Goal: Task Accomplishment & Management: Manage account settings

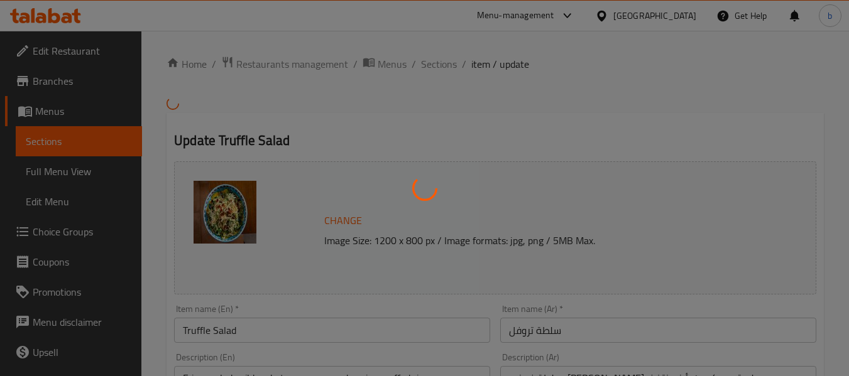
type input "إضافات للسلطة:"
type input "0"
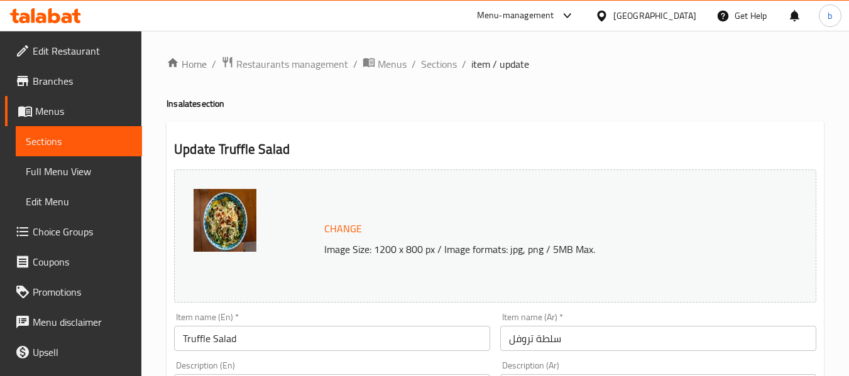
click at [667, 14] on div "[GEOGRAPHIC_DATA]" at bounding box center [654, 16] width 83 height 14
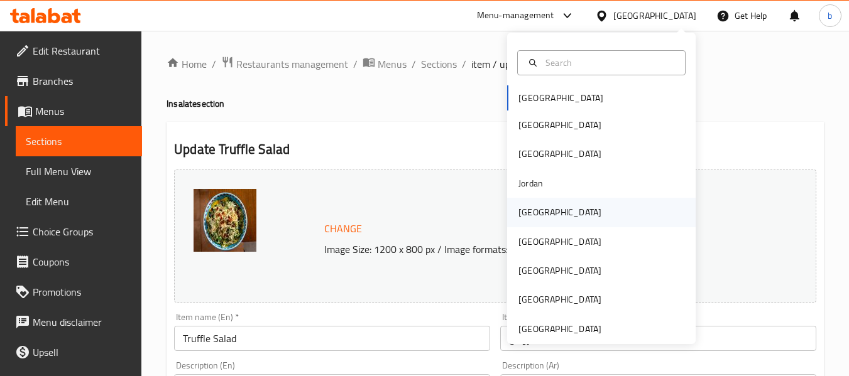
click at [525, 221] on div "[GEOGRAPHIC_DATA]" at bounding box center [559, 212] width 103 height 29
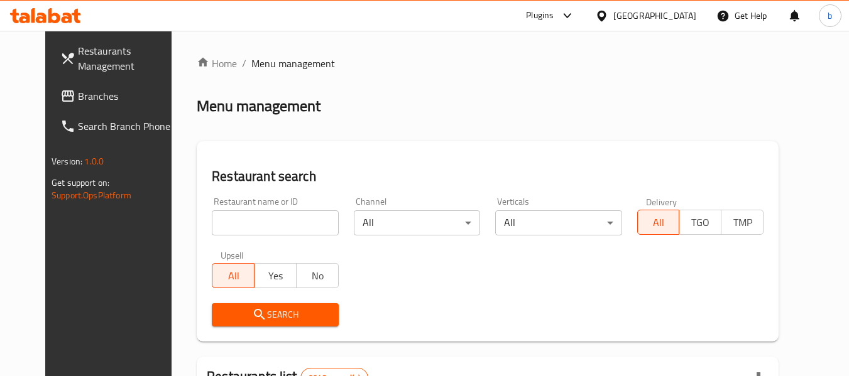
click at [554, 16] on div "Plugins" at bounding box center [540, 15] width 28 height 15
click at [522, 87] on div "Global Quality Control Center" at bounding box center [509, 84] width 110 height 14
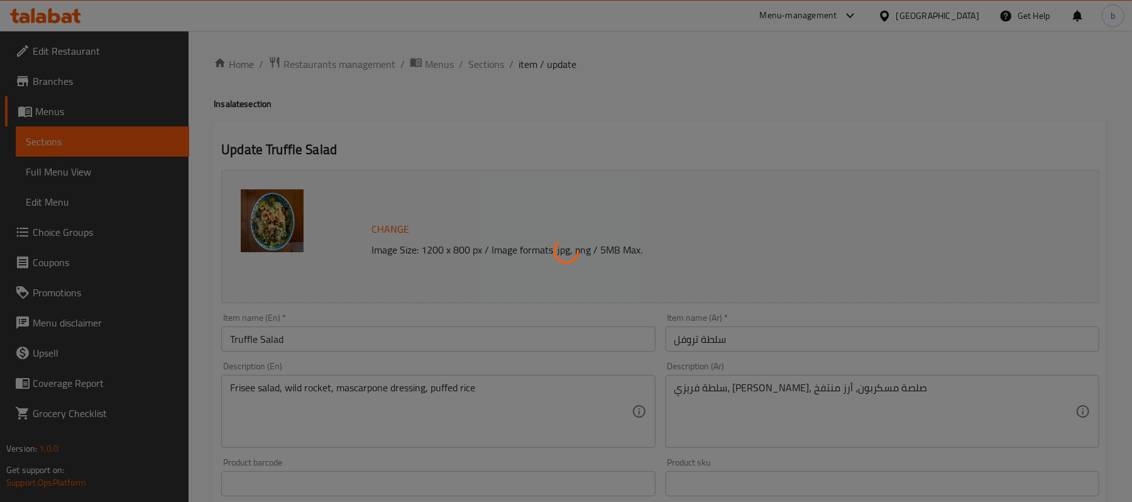
type input "إضافات للسلطة:"
type input "0"
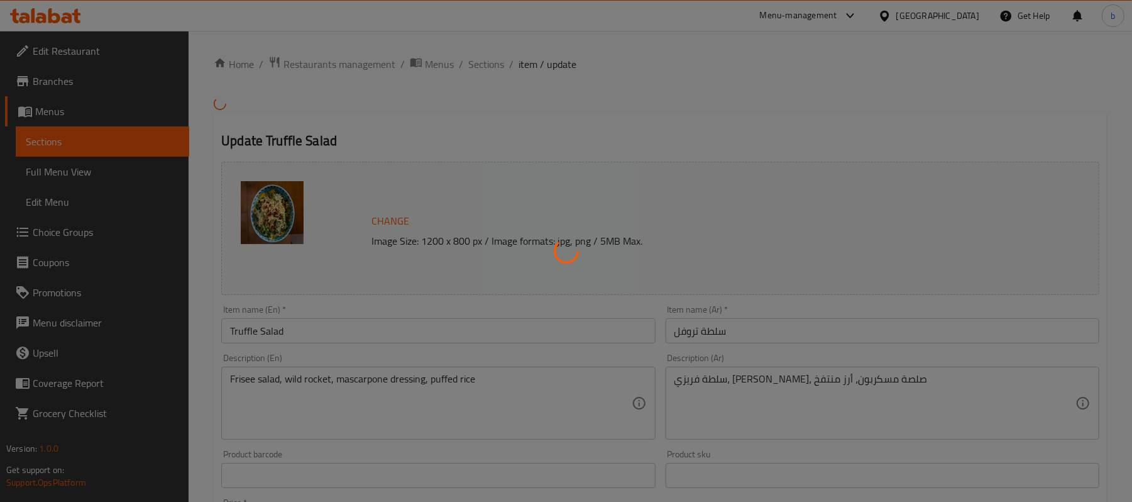
click at [974, 15] on div at bounding box center [566, 251] width 1132 height 502
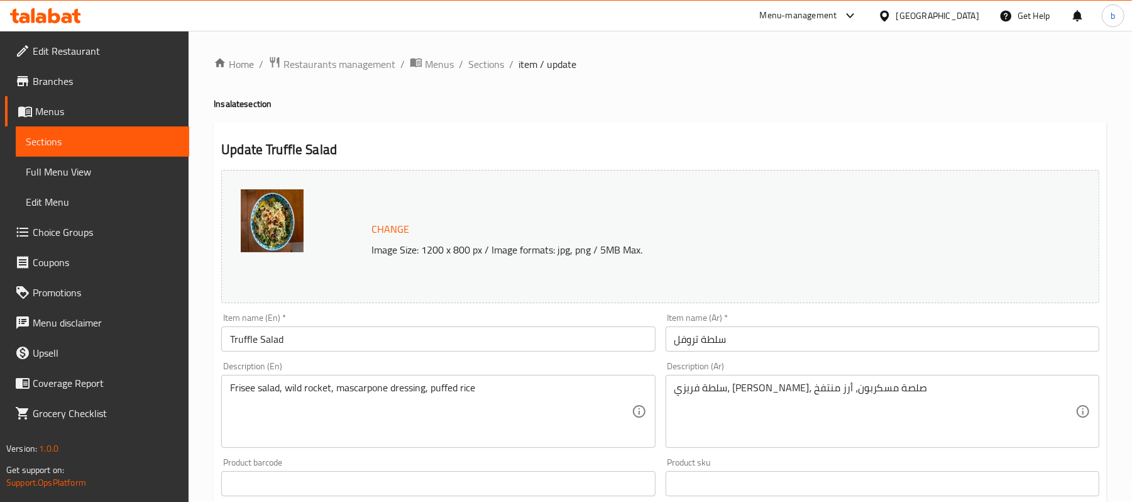
click at [969, 18] on div "[GEOGRAPHIC_DATA]" at bounding box center [937, 16] width 83 height 14
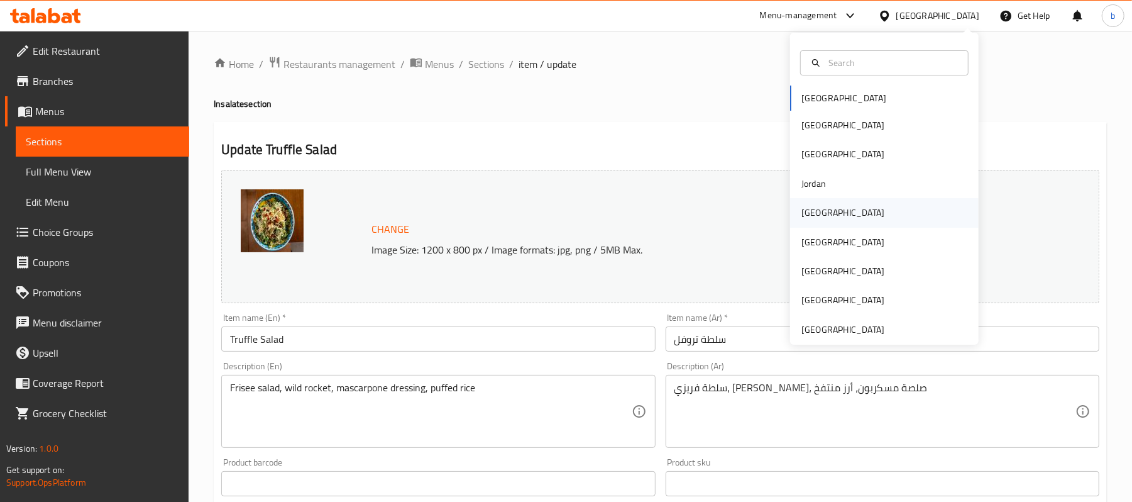
click at [836, 221] on div "[GEOGRAPHIC_DATA]" at bounding box center [884, 212] width 189 height 29
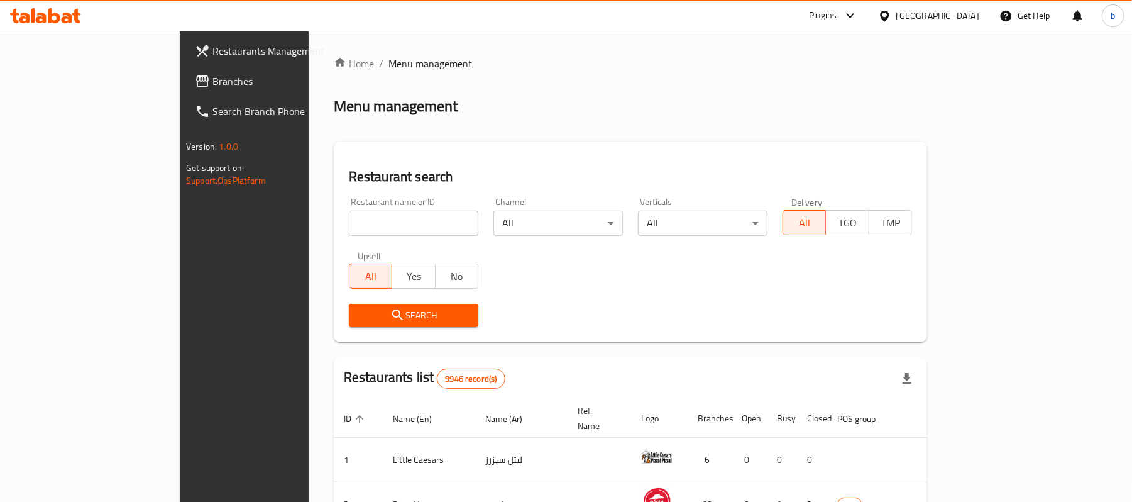
click at [837, 18] on div "Plugins" at bounding box center [823, 15] width 28 height 15
click at [818, 146] on div "Restaurant-Management" at bounding box center [786, 143] width 99 height 14
